Goal: Transaction & Acquisition: Subscribe to service/newsletter

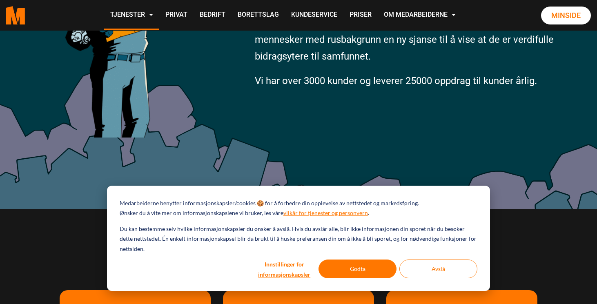
scroll to position [266, 0]
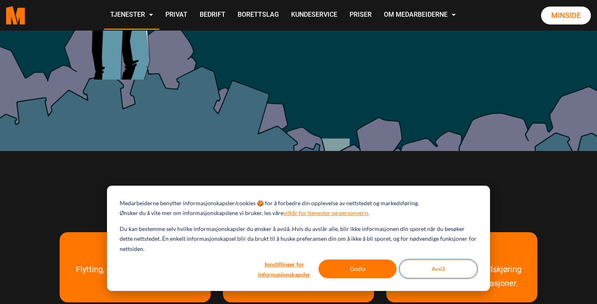
click at [413, 270] on button "Avslå" at bounding box center [438, 268] width 78 height 19
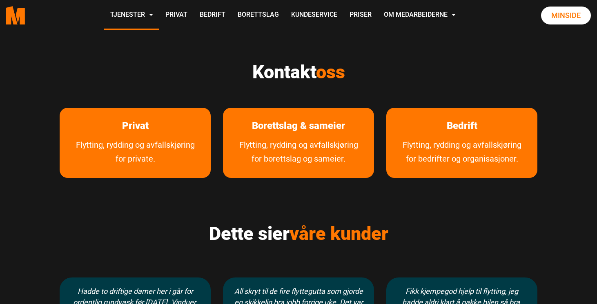
scroll to position [397, 0]
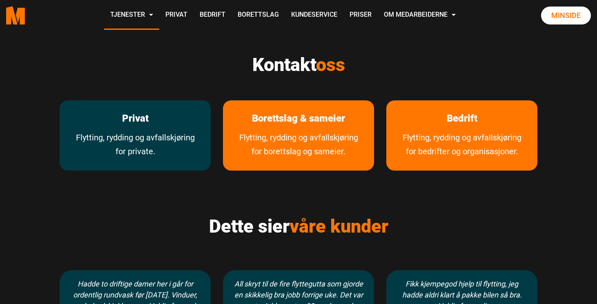
click at [131, 164] on link "Flytting, rydding og avfallskjøring for private." at bounding box center [135, 151] width 151 height 40
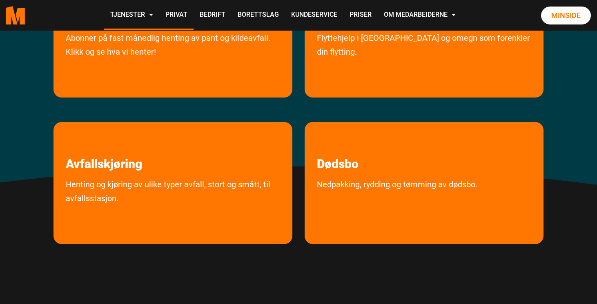
scroll to position [200, 0]
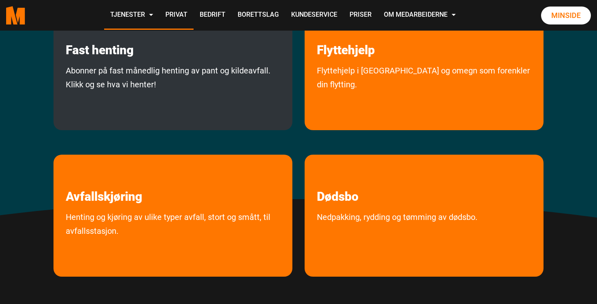
click at [144, 113] on link "Abonner på fast månedlig henting av pant og kildeavfall. Klikk og se hva vi hen…" at bounding box center [172, 95] width 239 height 62
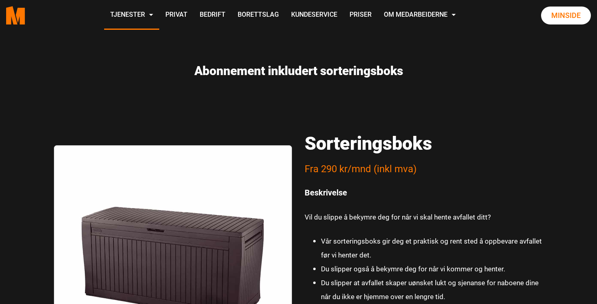
scroll to position [1287, 0]
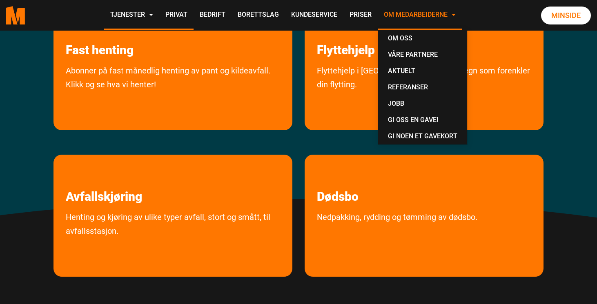
scroll to position [200, 0]
